Goal: Leave review/rating: Leave review/rating

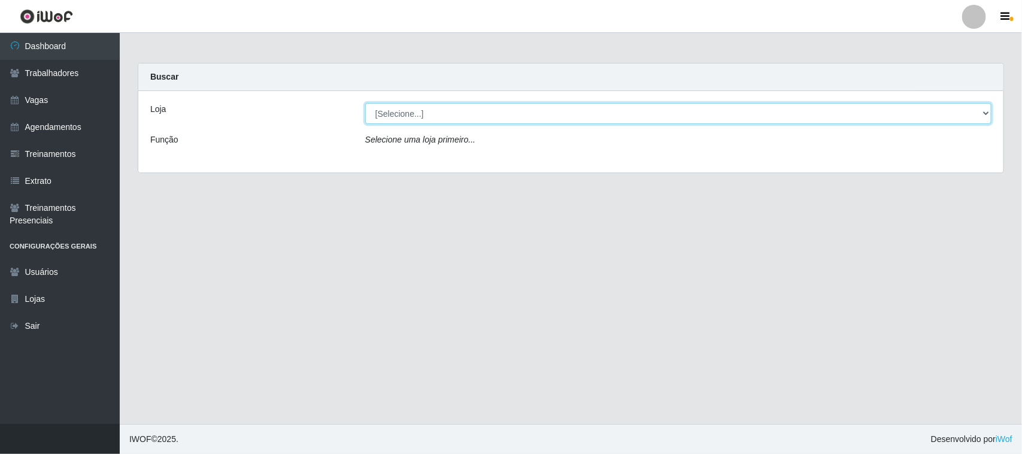
click at [410, 113] on select "[Selecione...] Nordestão - [GEOGRAPHIC_DATA]" at bounding box center [678, 113] width 626 height 21
select select "420"
click at [365, 103] on select "[Selecione...] Nordestão - [GEOGRAPHIC_DATA]" at bounding box center [678, 113] width 626 height 21
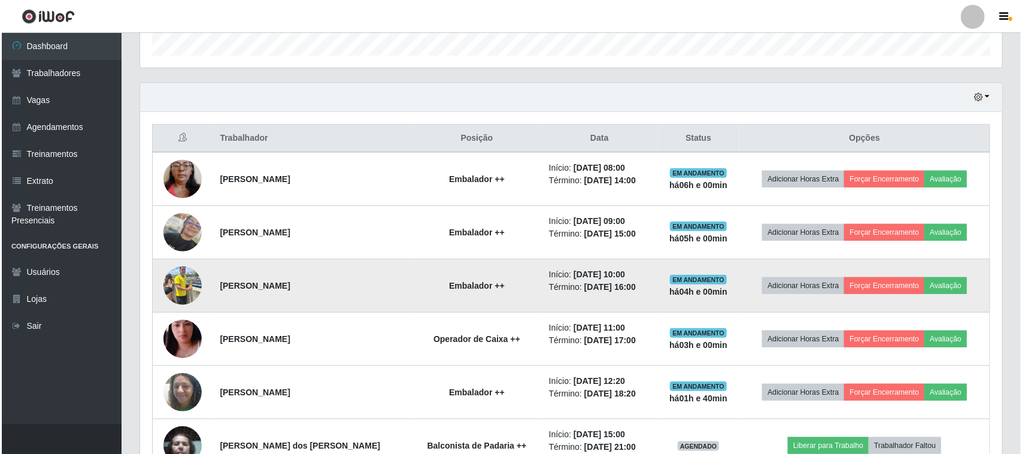
scroll to position [374, 0]
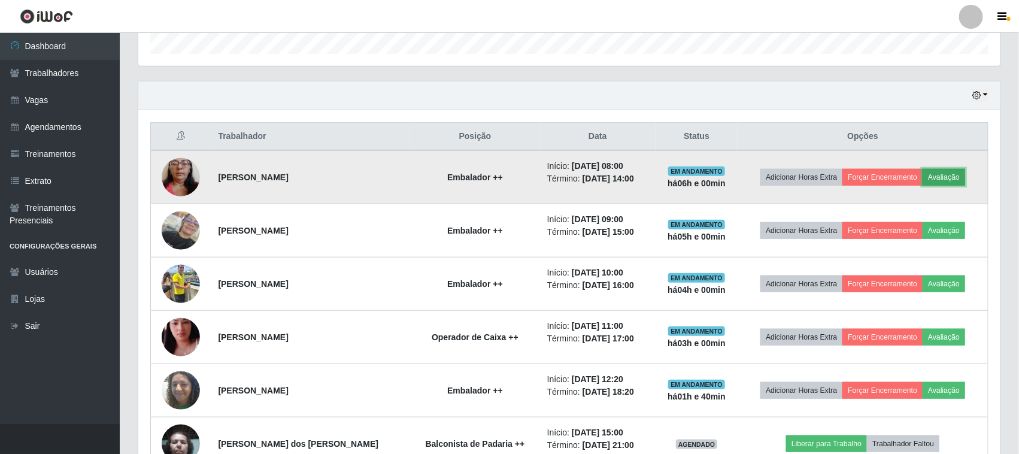
click at [952, 177] on button "Avaliação" at bounding box center [944, 177] width 43 height 17
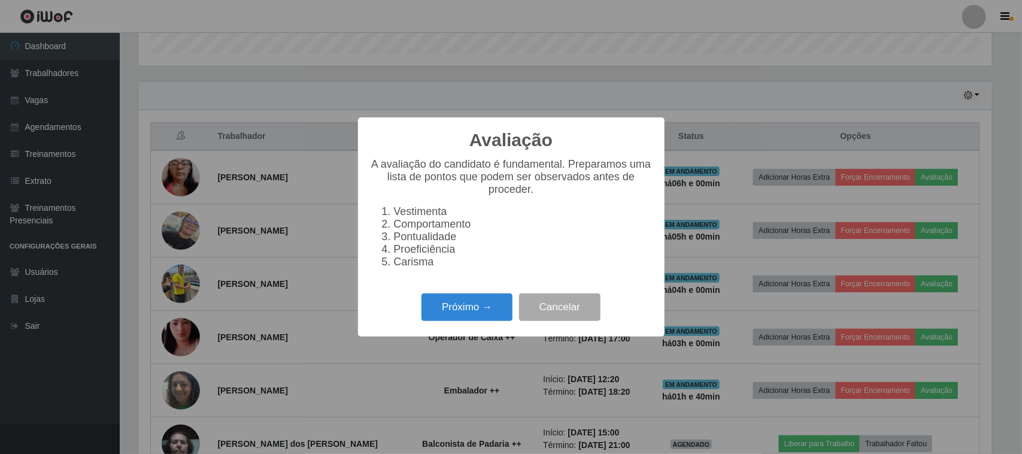
scroll to position [249, 854]
click at [462, 307] on button "Próximo →" at bounding box center [466, 307] width 91 height 28
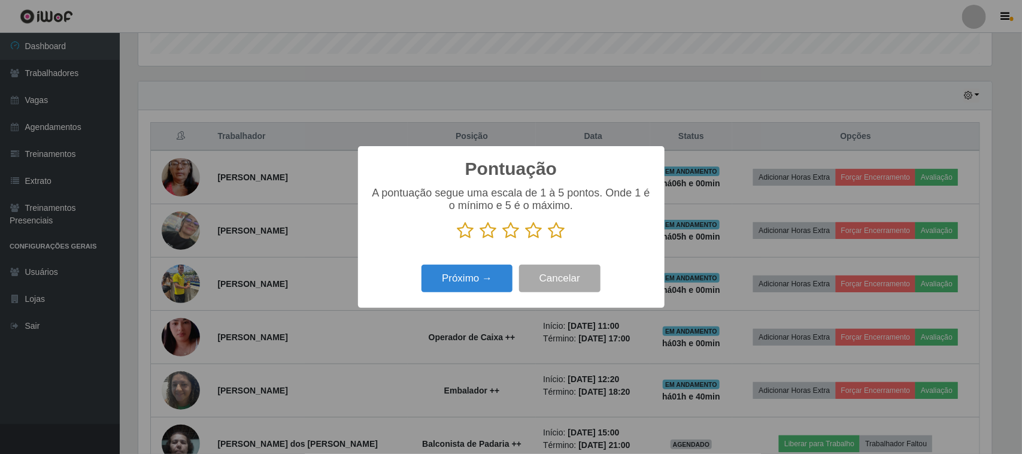
click at [557, 235] on icon at bounding box center [556, 231] width 17 height 18
click at [548, 239] on input "radio" at bounding box center [548, 239] width 0 height 0
click at [485, 283] on button "Próximo →" at bounding box center [466, 279] width 91 height 28
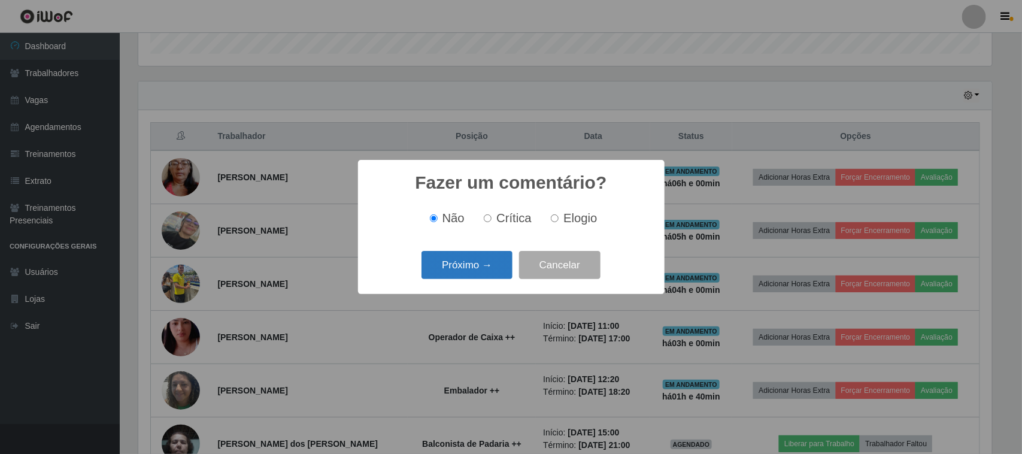
click at [482, 257] on button "Próximo →" at bounding box center [466, 265] width 91 height 28
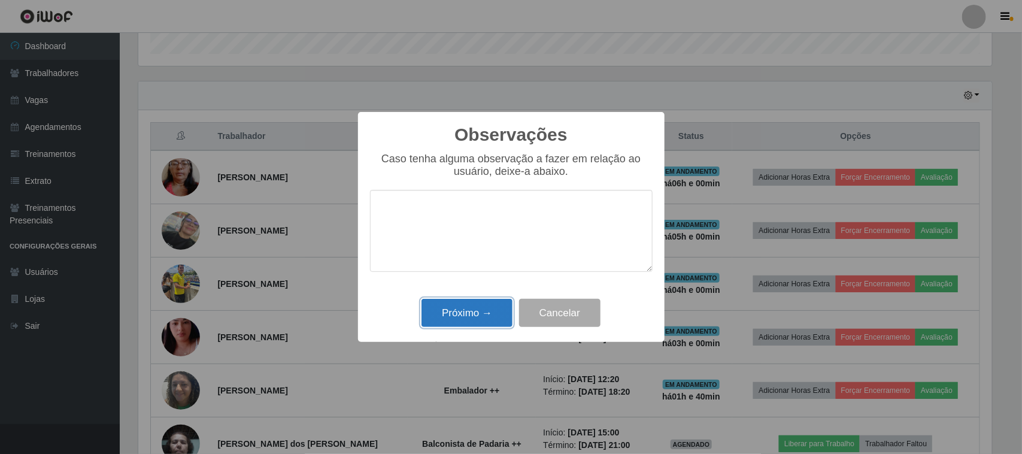
drag, startPoint x: 464, startPoint y: 315, endPoint x: 487, endPoint y: 310, distance: 23.2
click at [465, 315] on button "Próximo →" at bounding box center [466, 313] width 91 height 28
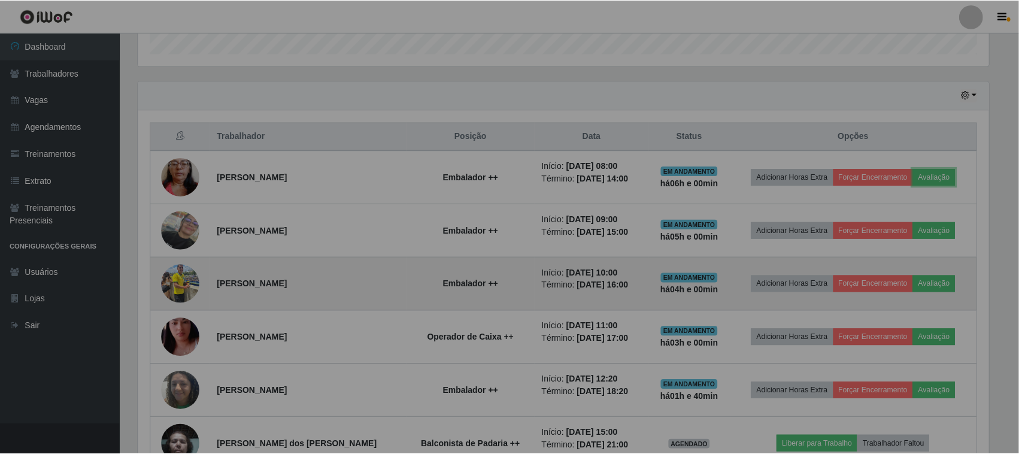
scroll to position [249, 862]
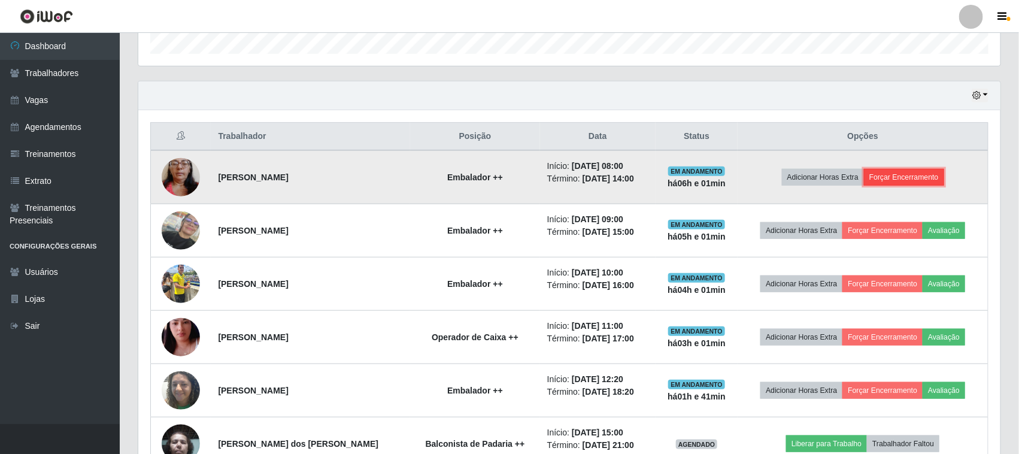
click at [912, 174] on button "Forçar Encerramento" at bounding box center [904, 177] width 80 height 17
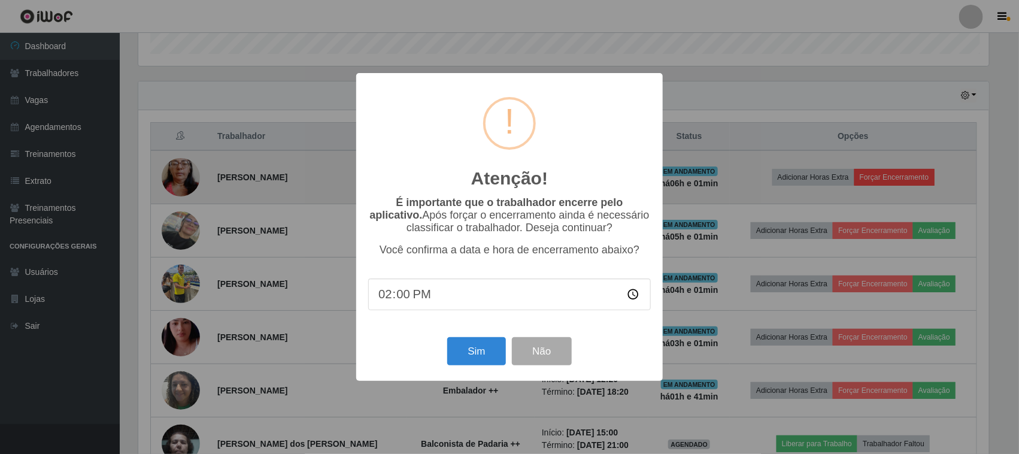
scroll to position [249, 854]
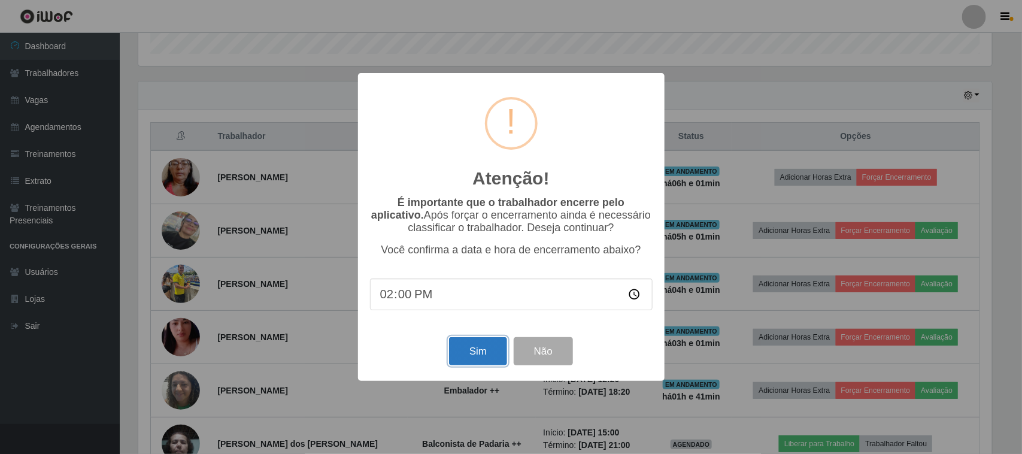
click at [480, 354] on button "Sim" at bounding box center [478, 351] width 58 height 28
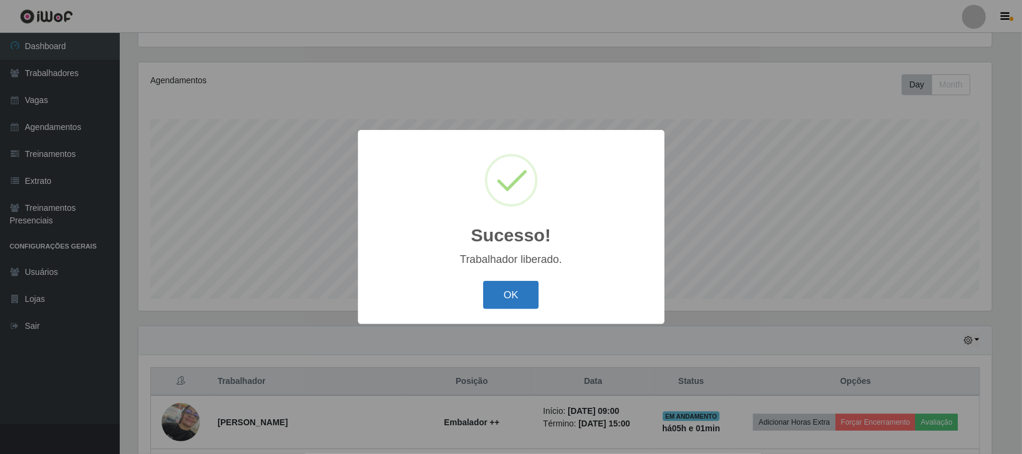
click at [518, 297] on button "OK" at bounding box center [511, 295] width 56 height 28
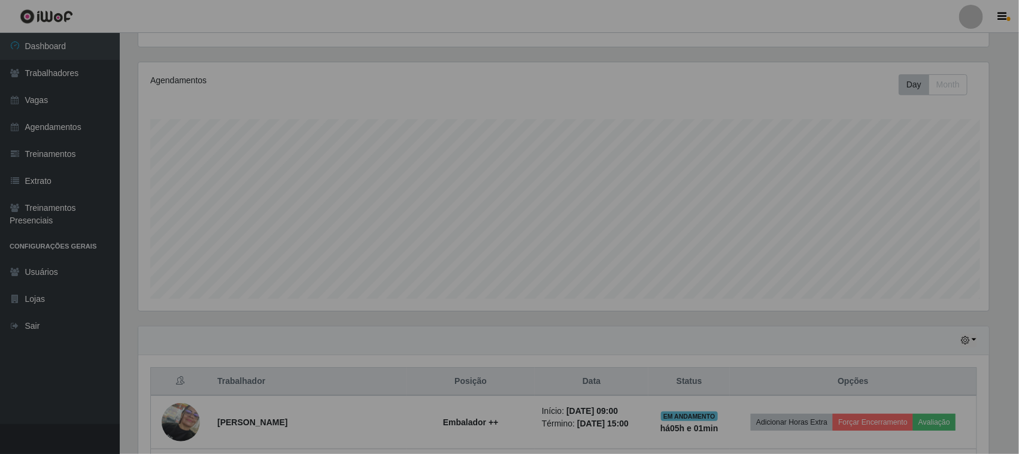
scroll to position [249, 862]
